Goal: Information Seeking & Learning: Get advice/opinions

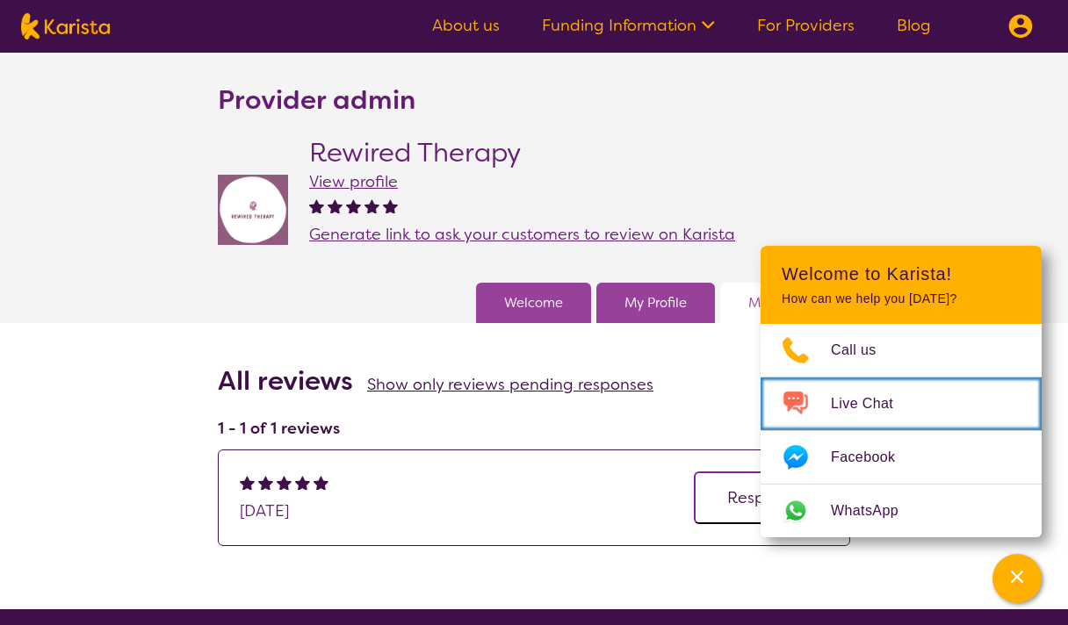
click at [876, 408] on span "Live Chat" at bounding box center [872, 404] width 83 height 26
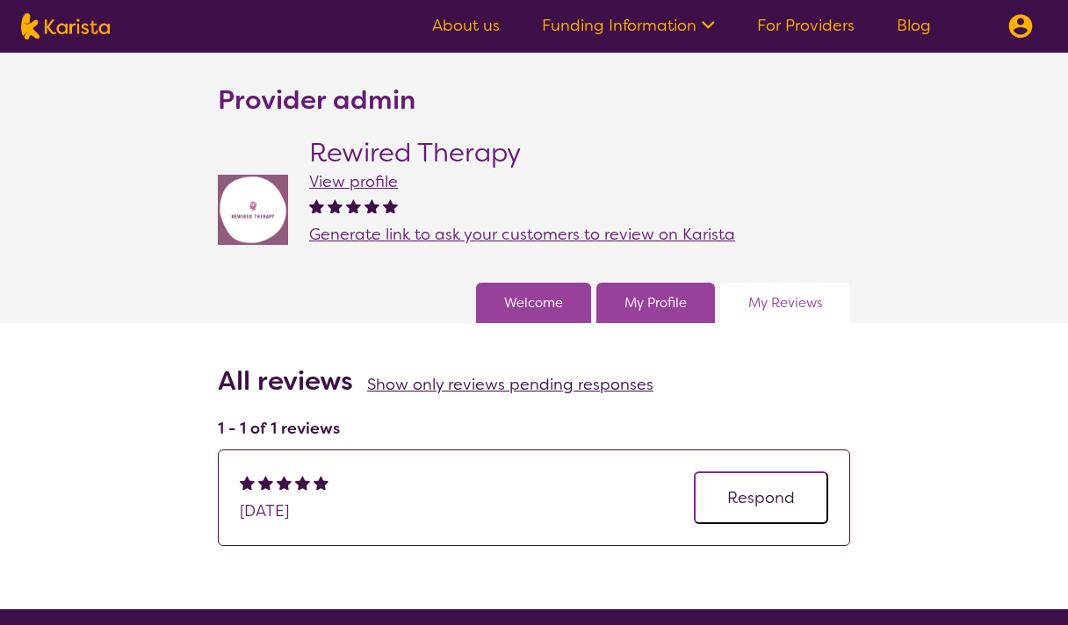
click at [97, 30] on img at bounding box center [65, 26] width 89 height 26
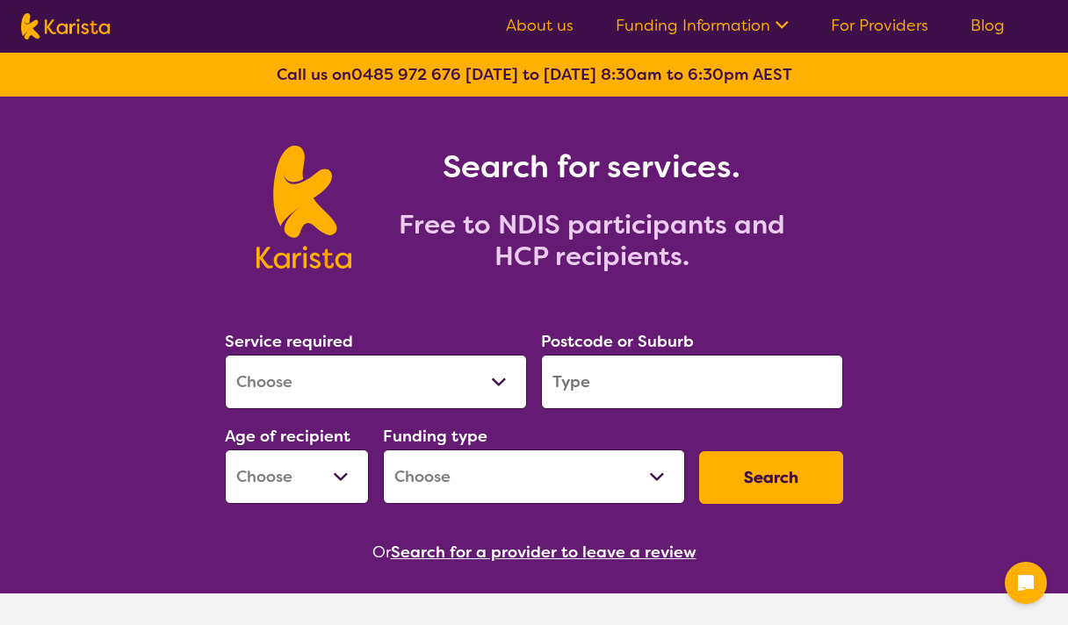
click at [391, 370] on select "Allied Health Assistant Assessment ([MEDICAL_DATA] or [MEDICAL_DATA]) Behaviour…" at bounding box center [376, 382] width 302 height 54
click at [379, 385] on select "Allied Health Assistant Assessment ([MEDICAL_DATA] or [MEDICAL_DATA]) Behaviour…" at bounding box center [376, 382] width 302 height 54
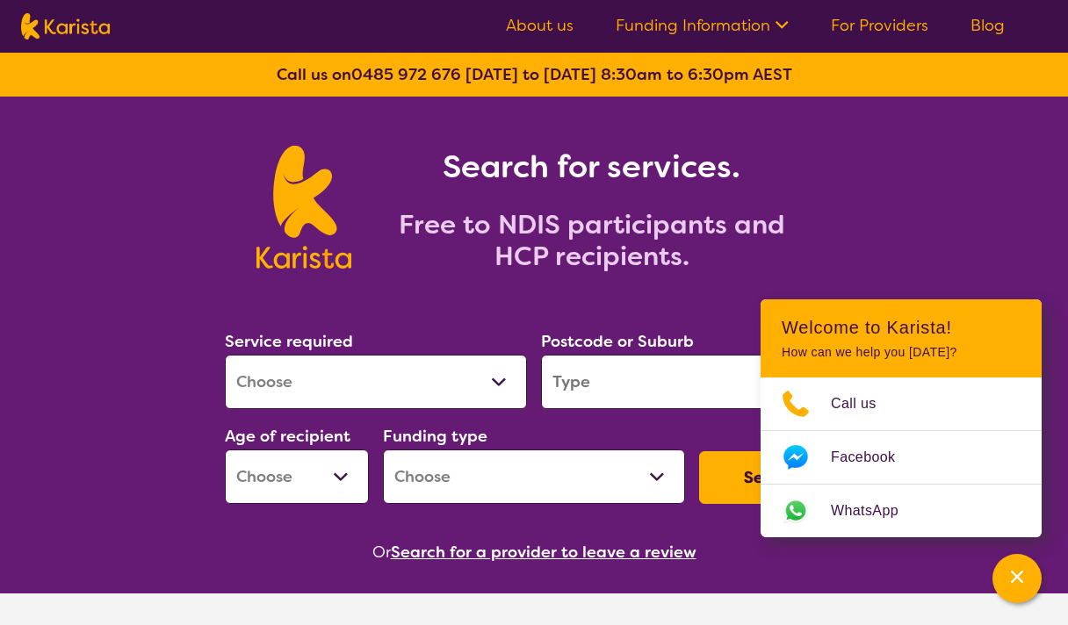
click at [993, 181] on div "Search for services. Free to NDIS participants and HCP recipients." at bounding box center [534, 188] width 1068 height 183
click at [363, 382] on select "Allied Health Assistant Assessment ([MEDICAL_DATA] or [MEDICAL_DATA]) Behaviour…" at bounding box center [376, 382] width 302 height 54
select select "[MEDICAL_DATA]"
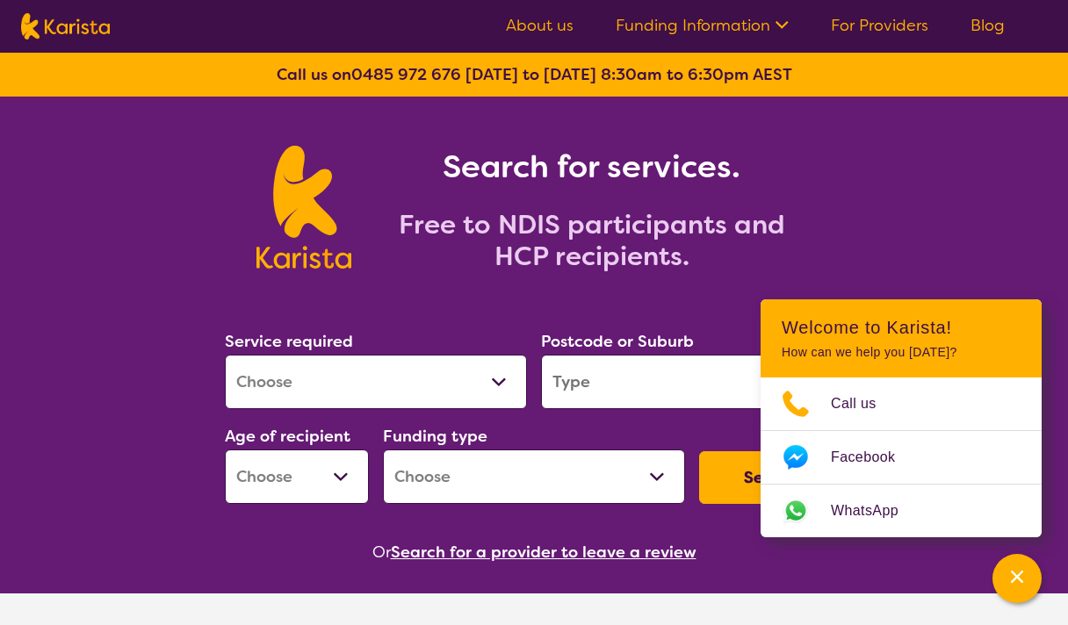
click at [225, 355] on select "Allied Health Assistant Assessment ([MEDICAL_DATA] or [MEDICAL_DATA]) Behaviour…" at bounding box center [376, 382] width 302 height 54
click at [583, 393] on input "search" at bounding box center [692, 382] width 302 height 54
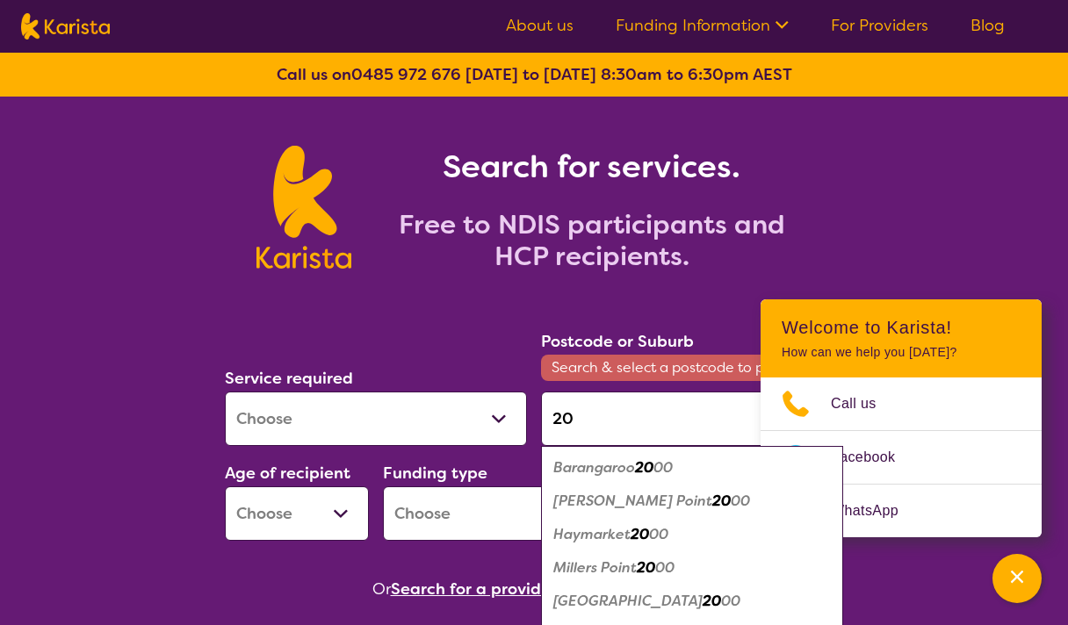
type input "2"
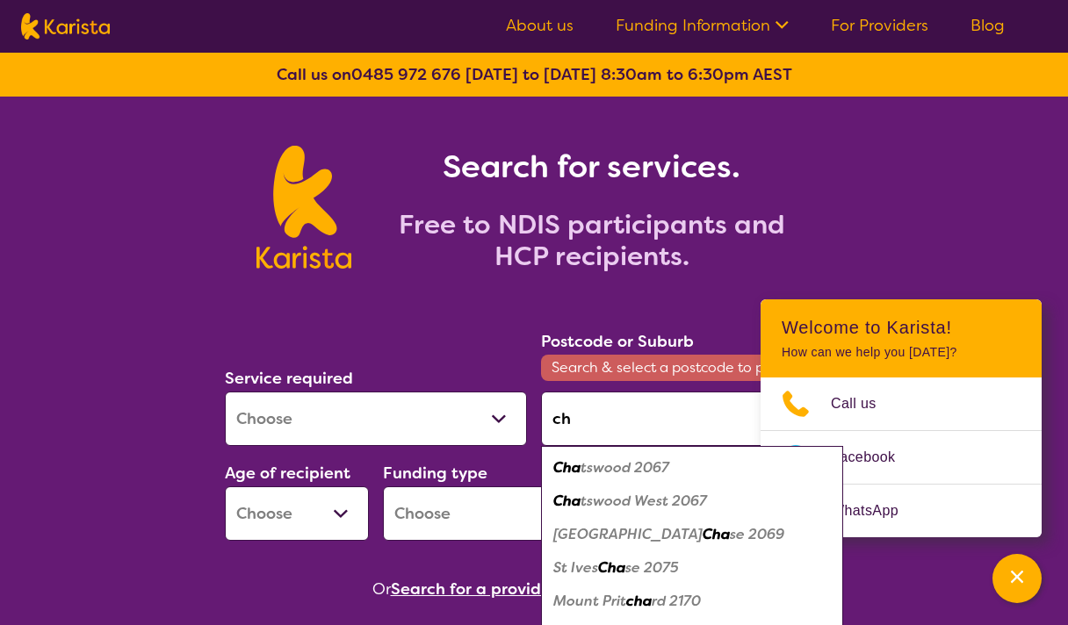
type input "c"
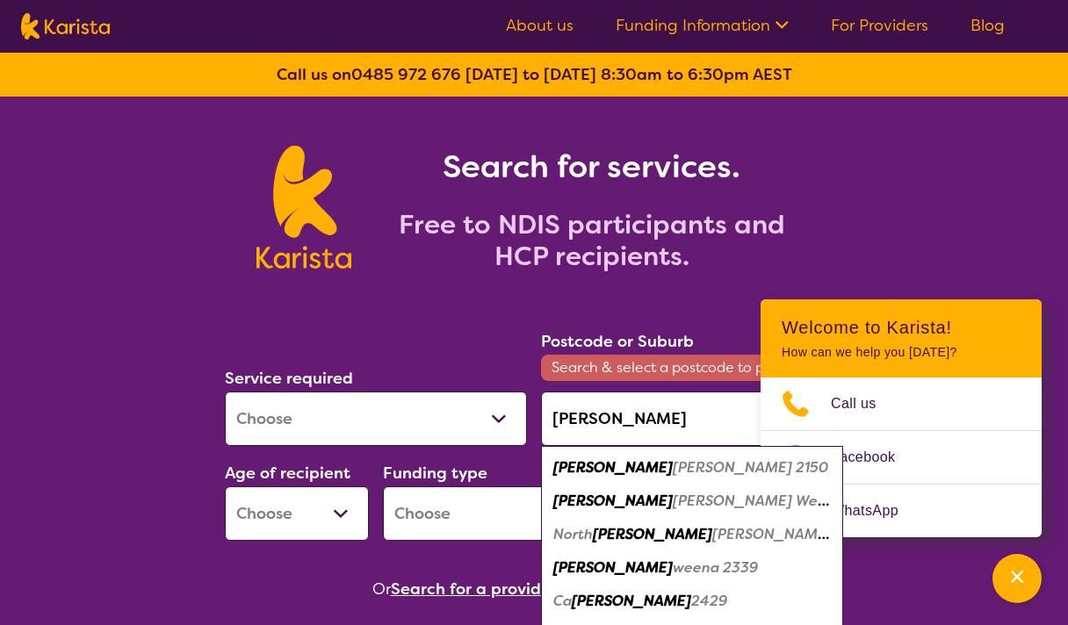
click at [673, 468] on em "[PERSON_NAME] 2150" at bounding box center [750, 467] width 155 height 18
type input "2150"
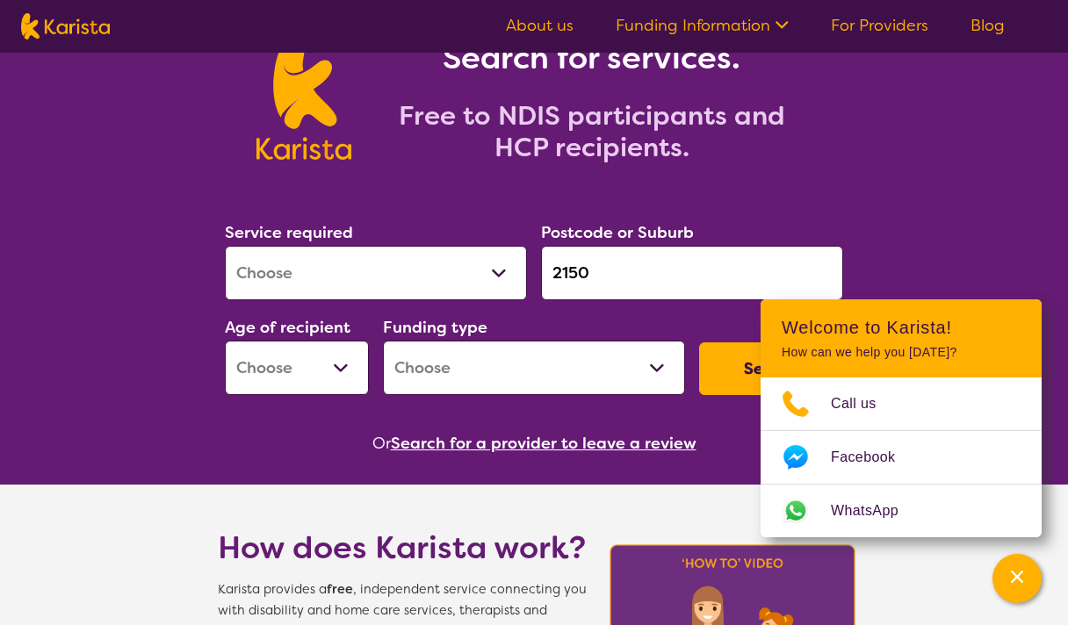
scroll to position [110, 0]
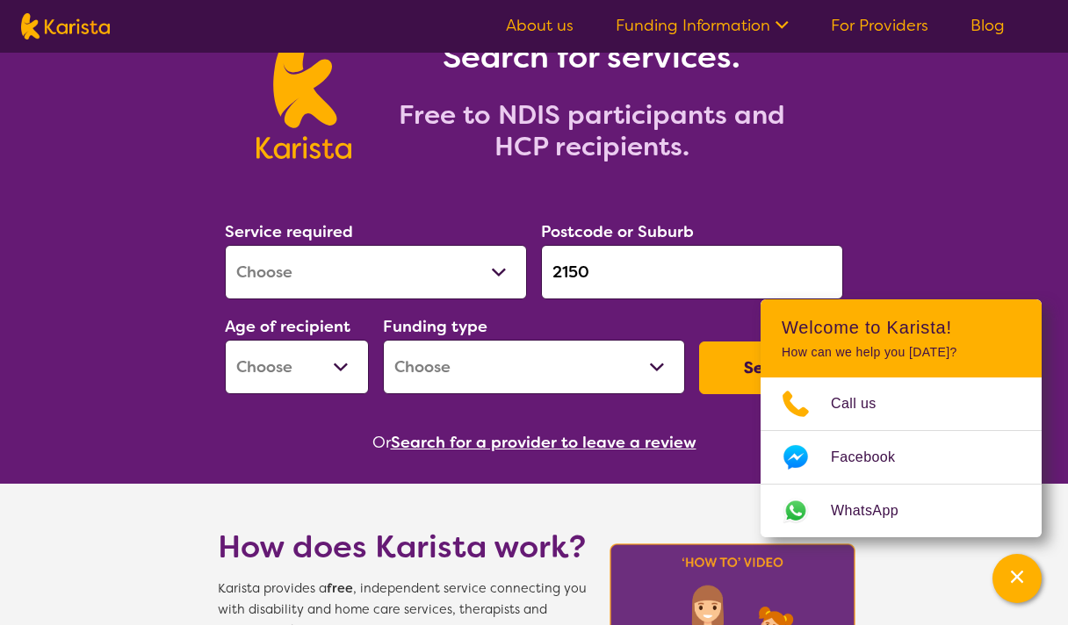
click at [303, 344] on select "Early Childhood - 0 to 9 Child - 10 to 11 Adolescent - 12 to 17 Adult - 18 to 6…" at bounding box center [297, 367] width 144 height 54
select select "EC"
click at [225, 340] on select "Early Childhood - 0 to 9 Child - 10 to 11 Adolescent - 12 to 17 Adult - 18 to 6…" at bounding box center [297, 367] width 144 height 54
click at [470, 371] on select "Home Care Package (HCP) National Disability Insurance Scheme (NDIS) I don't know" at bounding box center [534, 367] width 302 height 54
select select "NDIS"
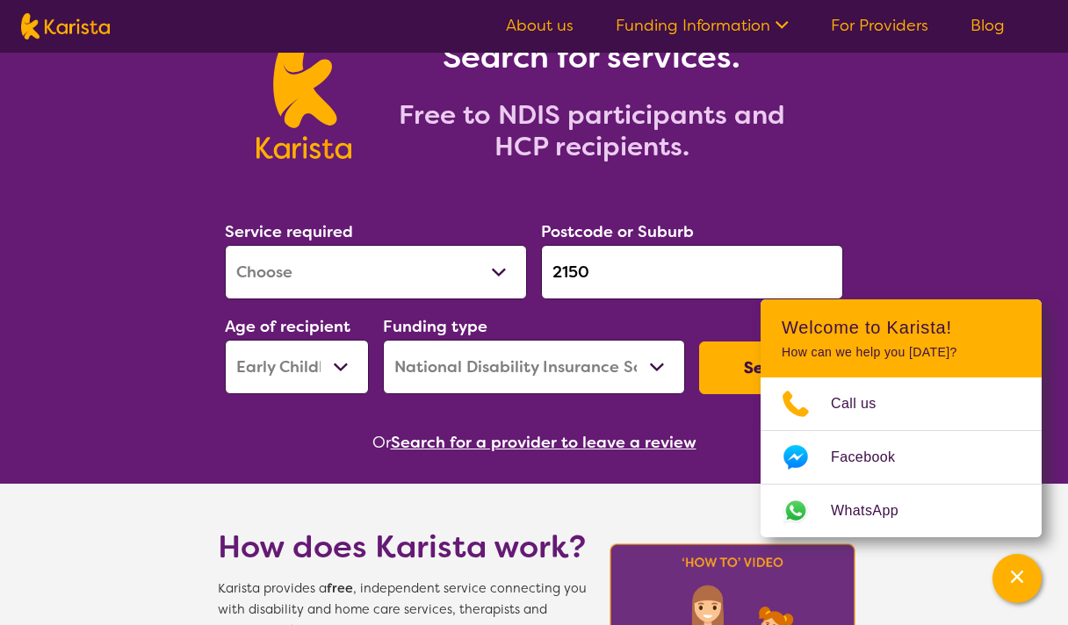
click at [383, 340] on select "Home Care Package (HCP) National Disability Insurance Scheme (NDIS) I don't know" at bounding box center [534, 367] width 302 height 54
click at [730, 374] on button "Search" at bounding box center [771, 368] width 144 height 53
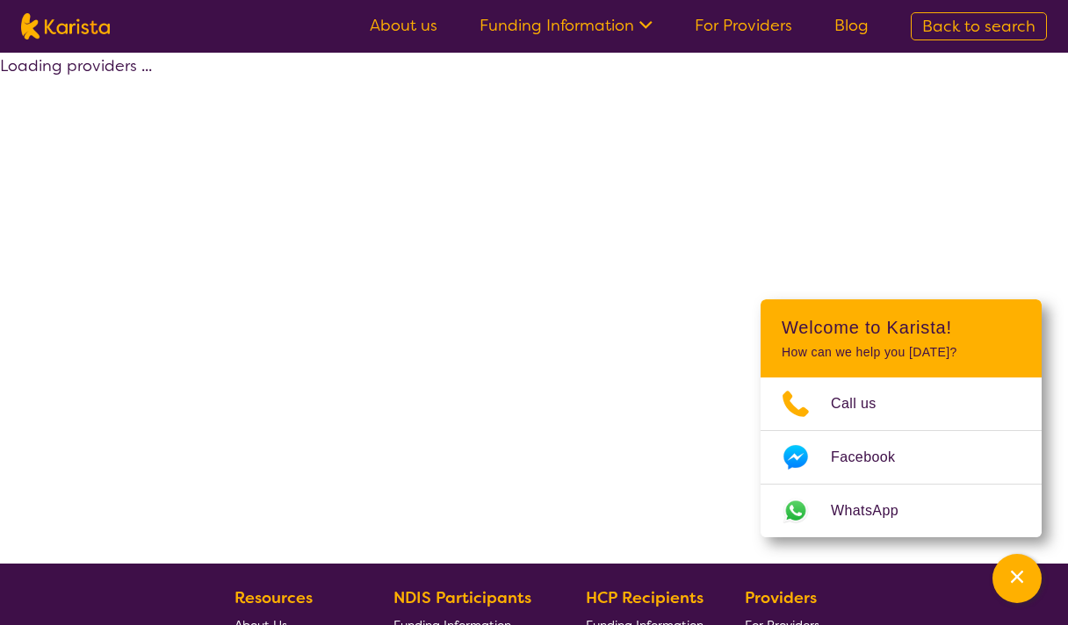
select select "by_score"
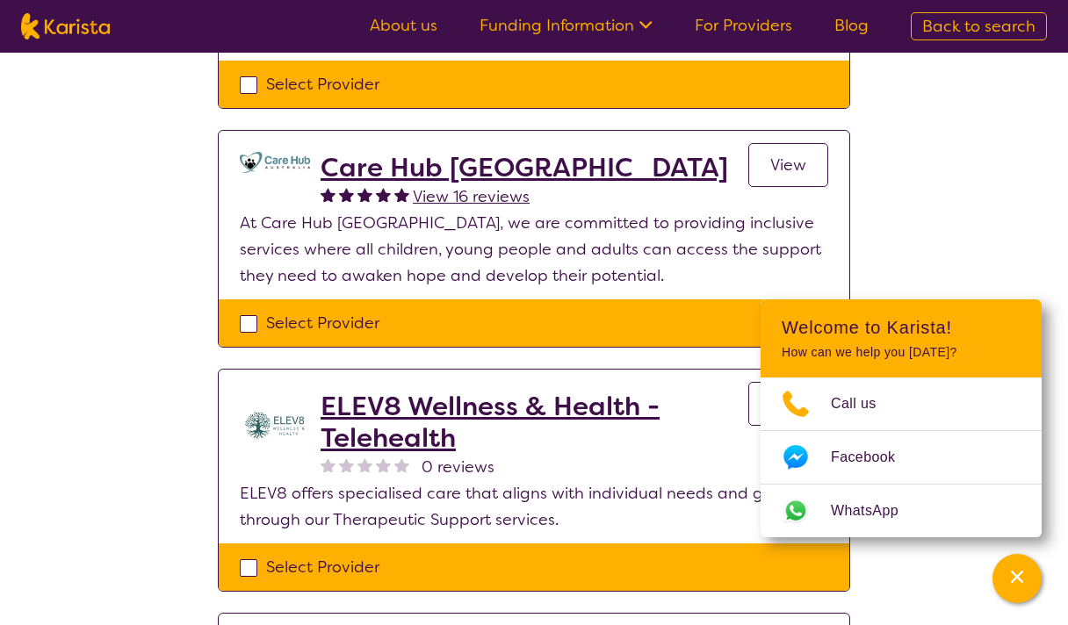
scroll to position [1600, 0]
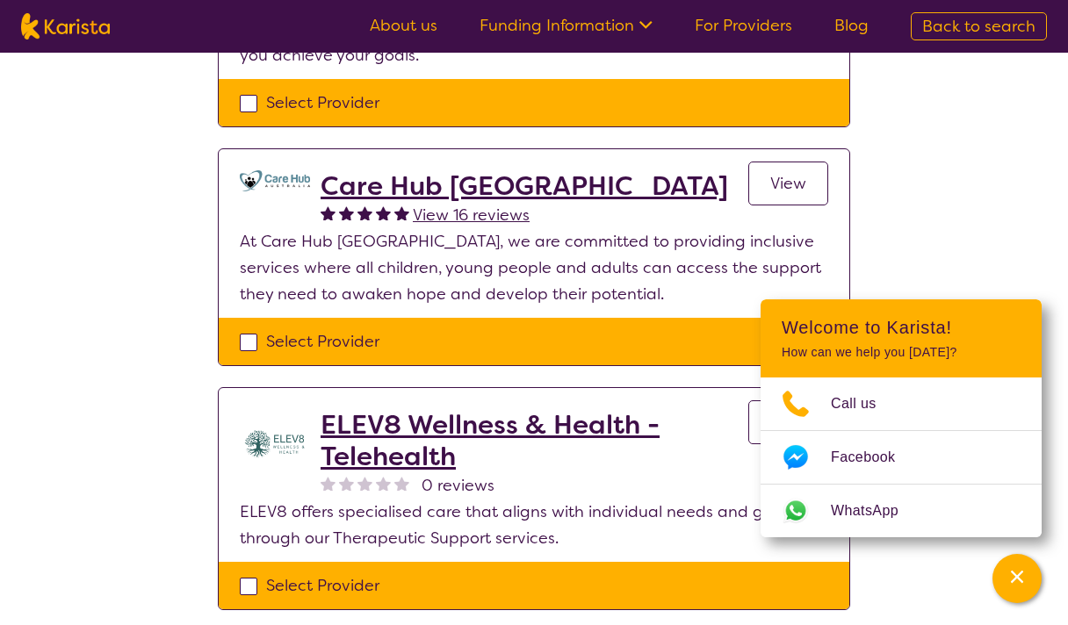
click at [505, 220] on span "View 16 reviews" at bounding box center [471, 215] width 117 height 21
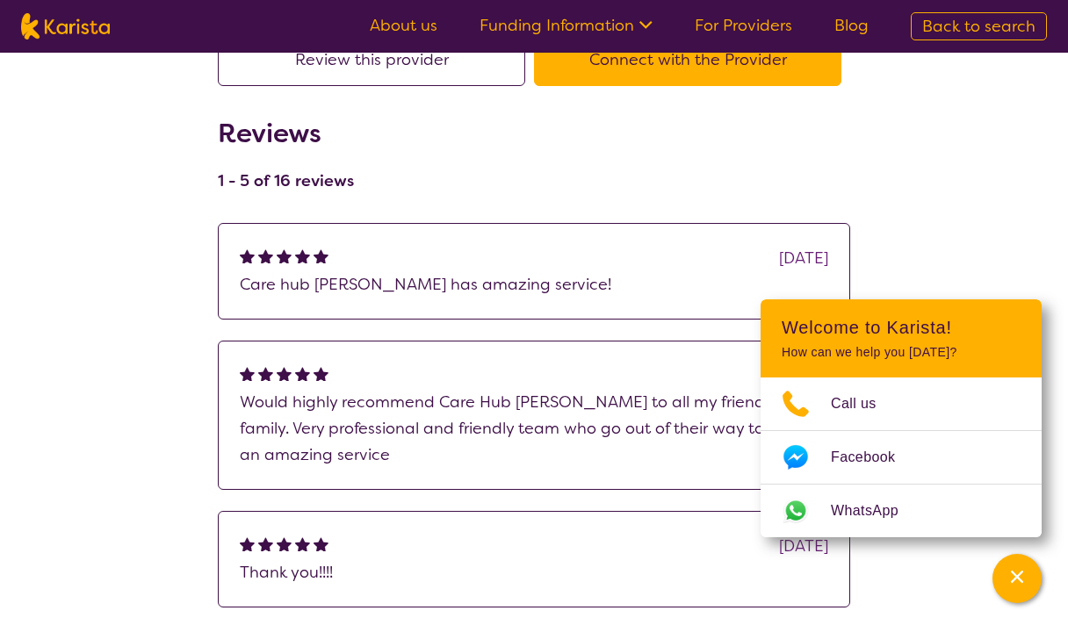
scroll to position [180, 0]
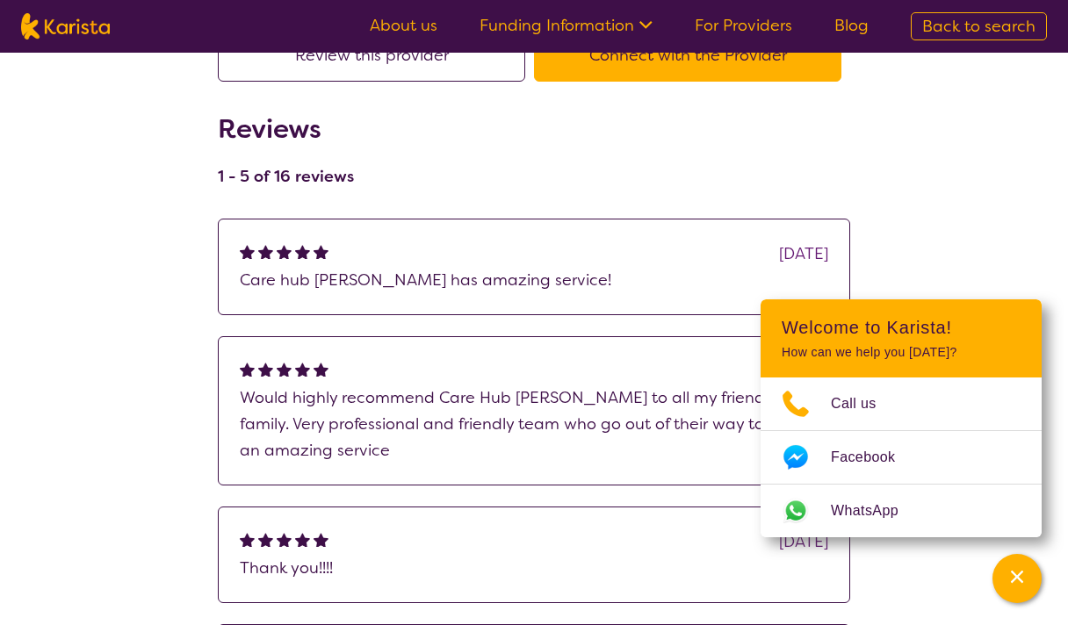
click at [1005, 237] on div "search results Care Hub [GEOGRAPHIC_DATA] View provider profile Review this pro…" at bounding box center [534, 414] width 1068 height 1082
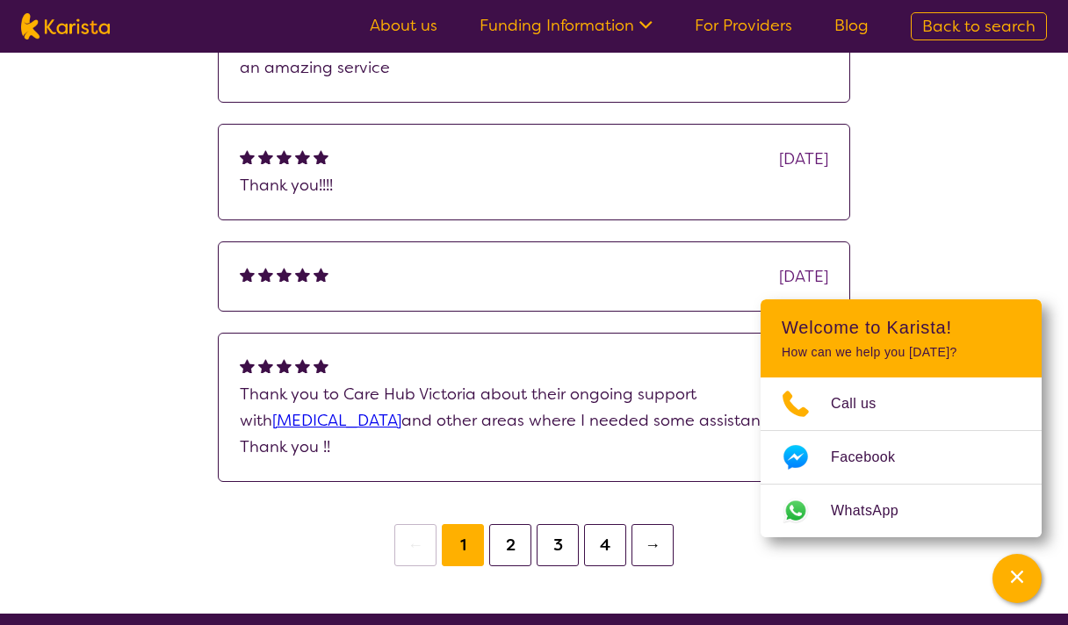
scroll to position [564, 0]
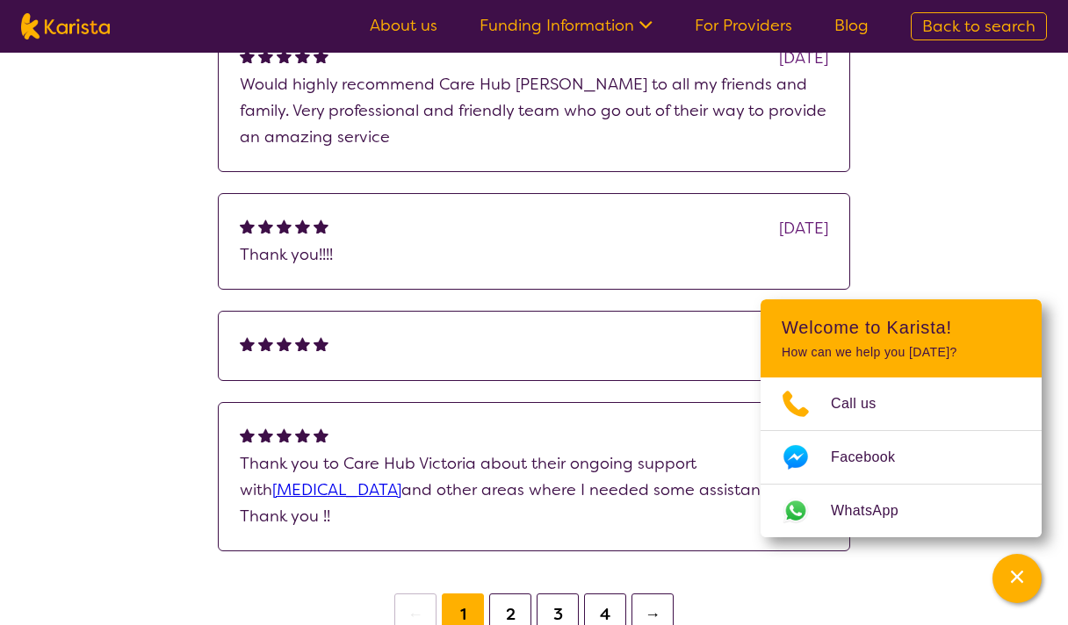
click at [512, 615] on button "2" at bounding box center [510, 615] width 42 height 42
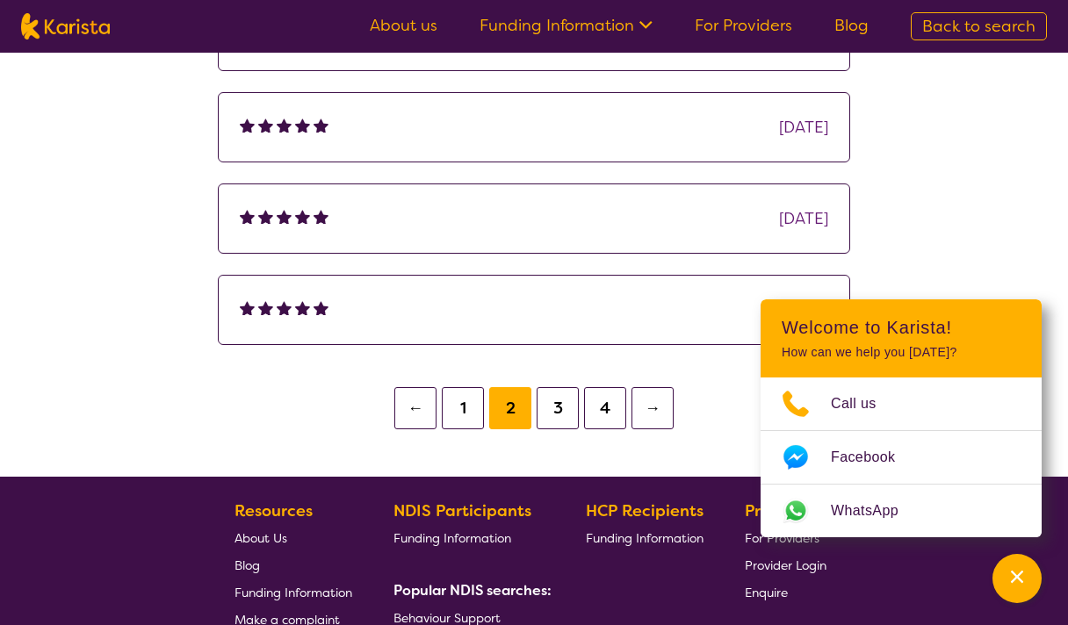
click at [548, 408] on button "3" at bounding box center [557, 408] width 42 height 42
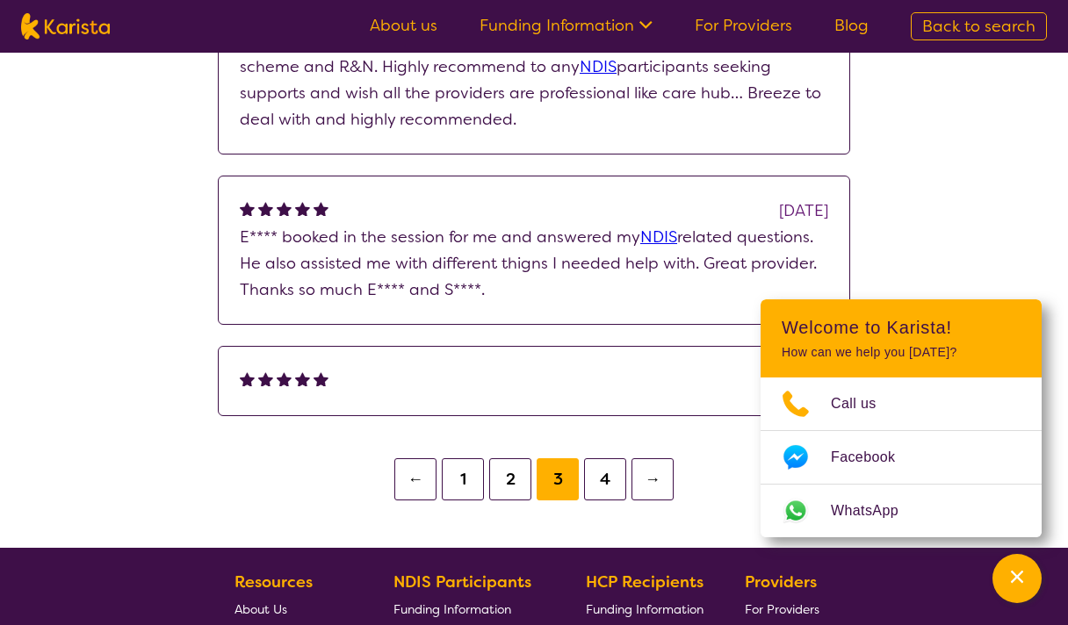
click at [606, 487] on button "4" at bounding box center [605, 479] width 42 height 42
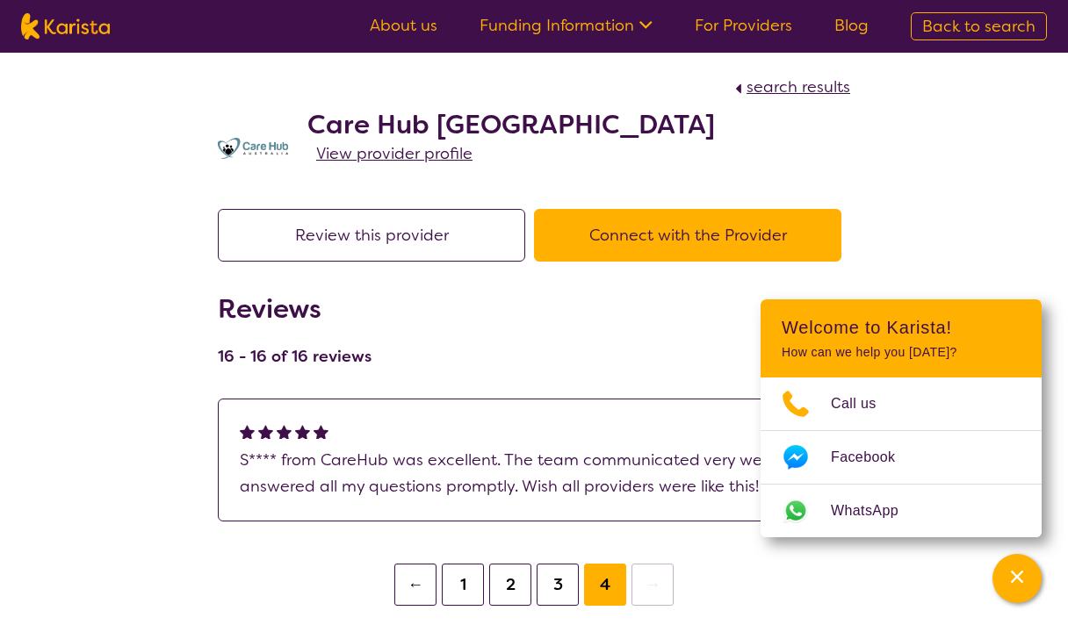
click at [372, 159] on span "View provider profile" at bounding box center [394, 153] width 156 height 21
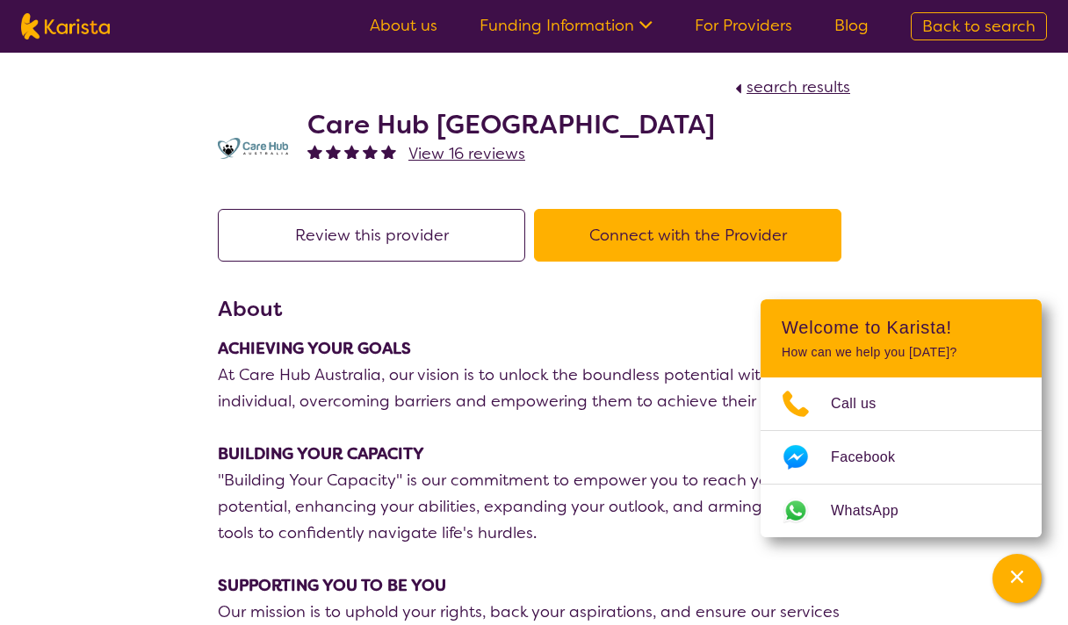
click at [70, 32] on img at bounding box center [65, 26] width 89 height 26
select select "[MEDICAL_DATA]"
select select "EC"
select select "NDIS"
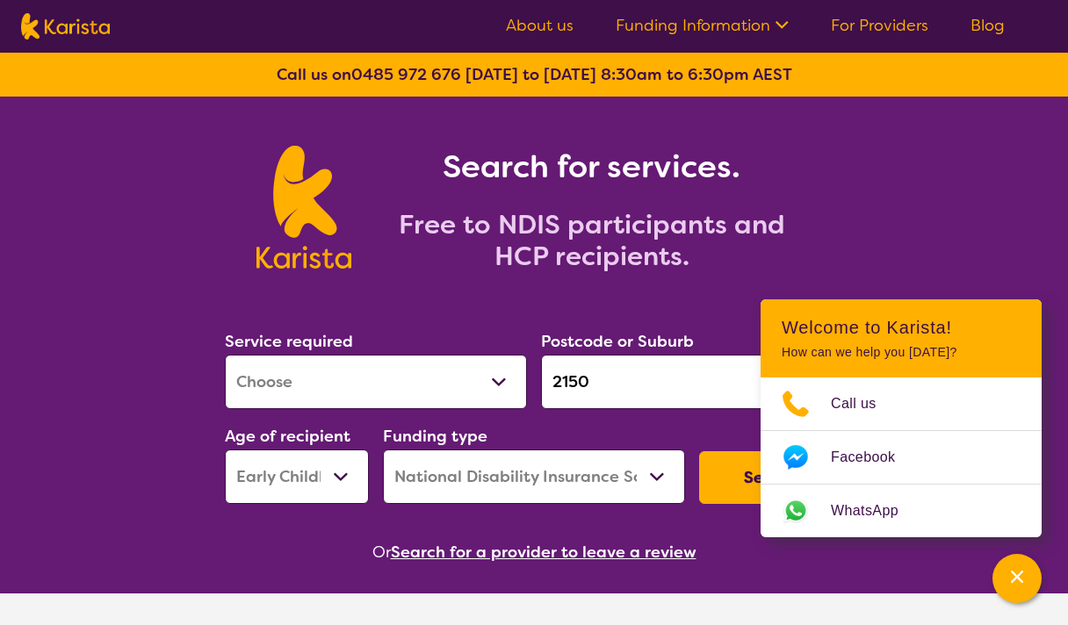
click at [858, 32] on link "For Providers" at bounding box center [879, 25] width 97 height 21
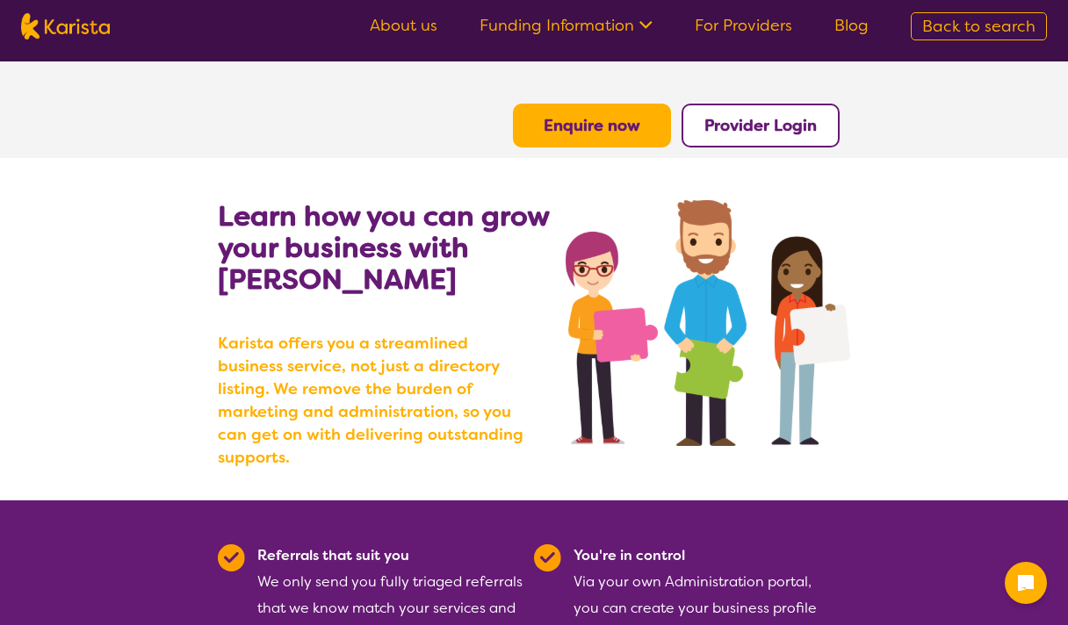
click at [764, 126] on b "Provider Login" at bounding box center [760, 125] width 112 height 21
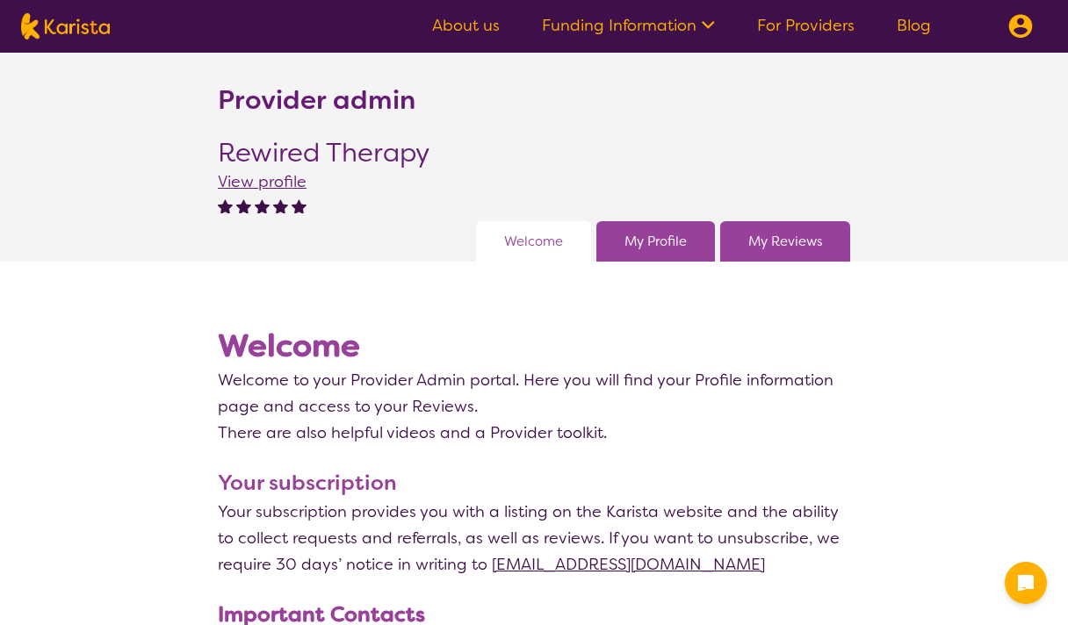
click at [290, 185] on span "View profile" at bounding box center [262, 181] width 89 height 21
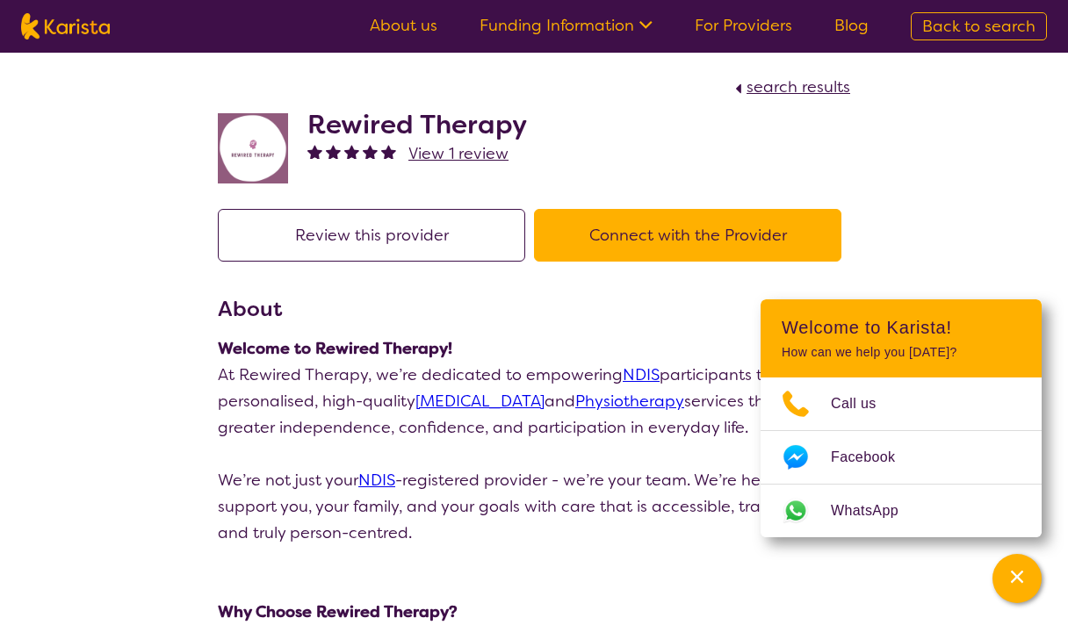
scroll to position [1, 0]
